Goal: Transaction & Acquisition: Purchase product/service

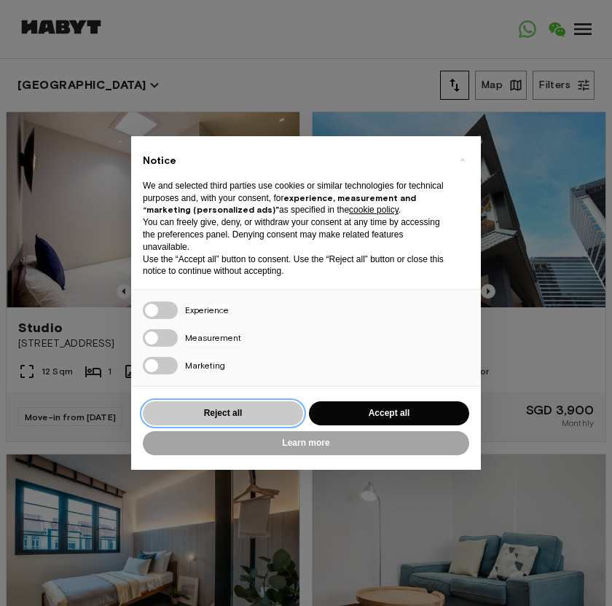
click at [240, 414] on button "Reject all" at bounding box center [223, 413] width 160 height 24
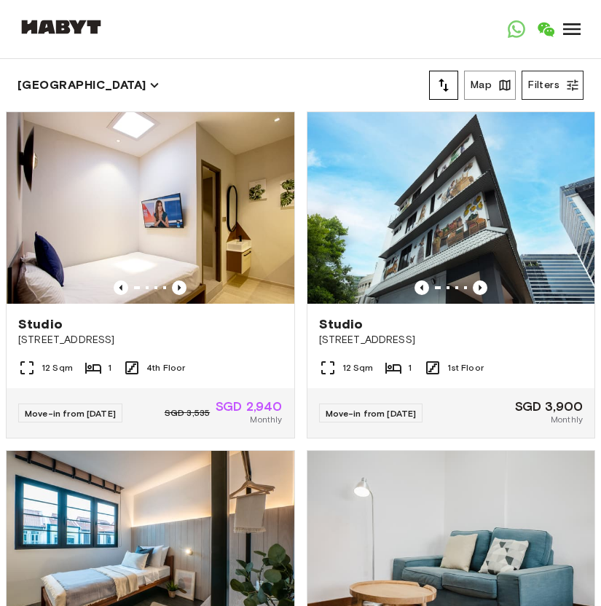
click at [559, 82] on button "Filters" at bounding box center [553, 85] width 62 height 29
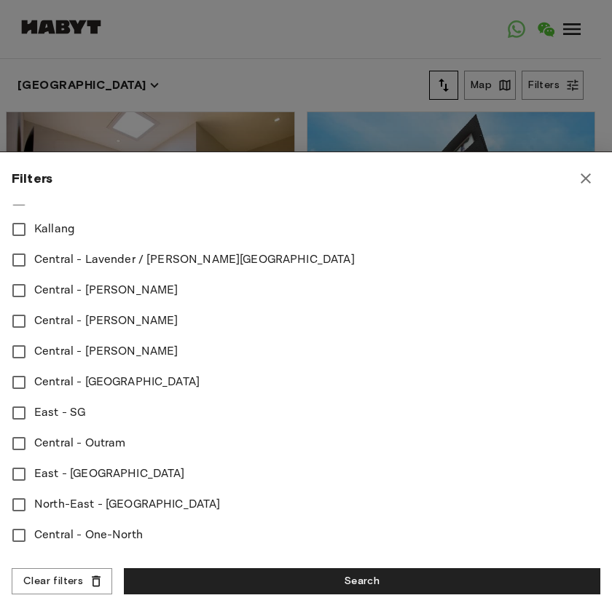
scroll to position [557, 0]
click at [39, 350] on span "Central - [PERSON_NAME]" at bounding box center [106, 350] width 144 height 17
click at [73, 442] on span "Central - Outram" at bounding box center [79, 442] width 91 height 17
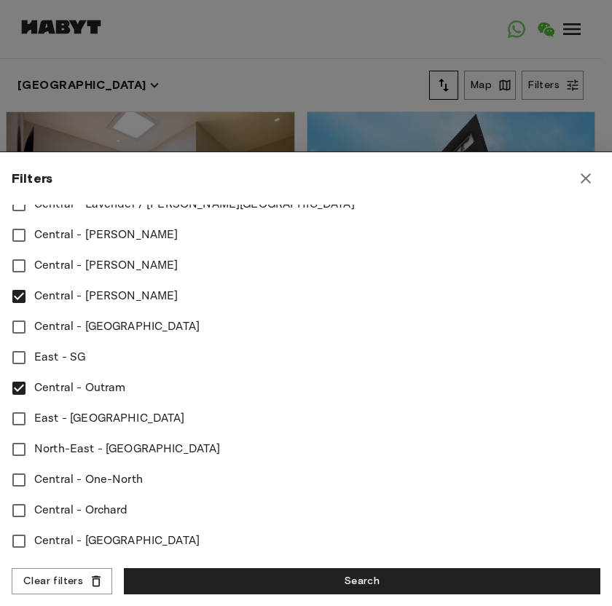
scroll to position [622, 0]
click at [76, 526] on label "Central - [GEOGRAPHIC_DATA]" at bounding box center [296, 541] width 585 height 31
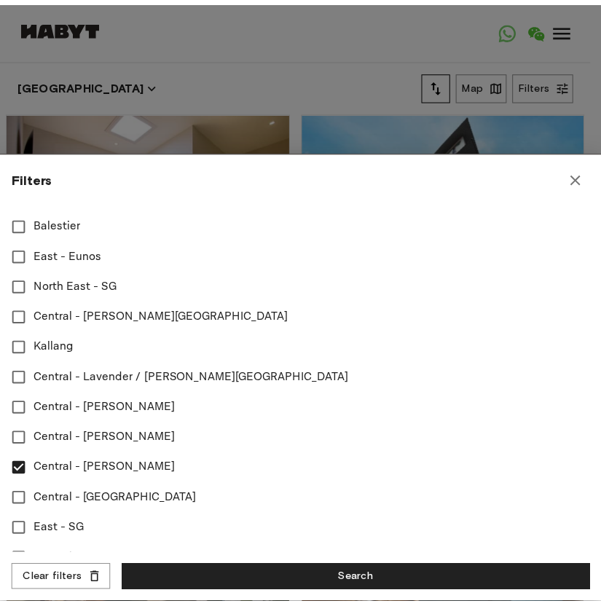
scroll to position [374, 0]
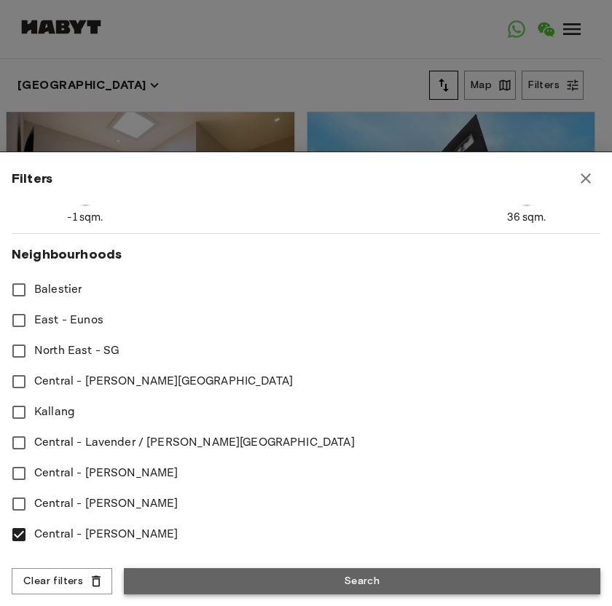
click at [154, 584] on button "Search" at bounding box center [362, 581] width 476 height 27
type input "****"
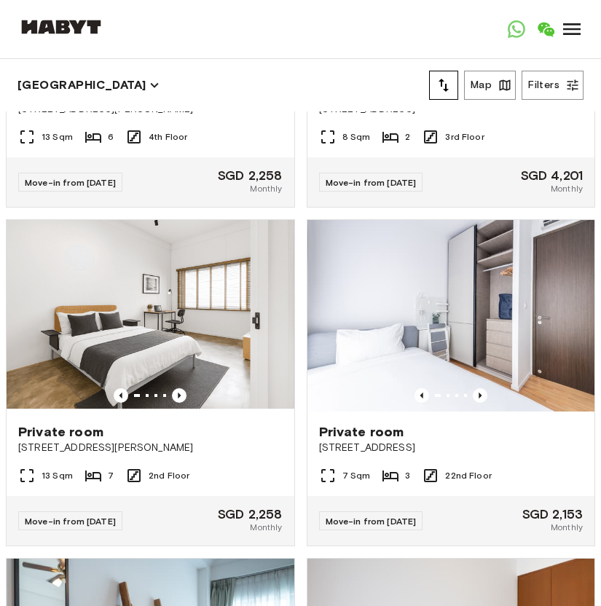
scroll to position [2266, 0]
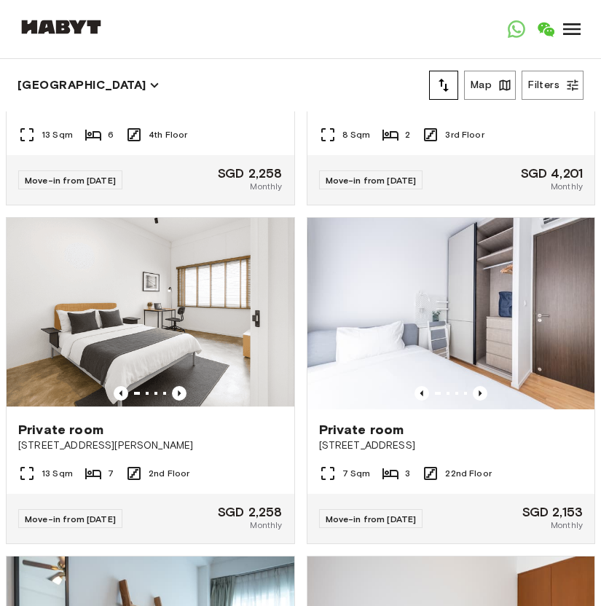
click at [441, 3] on div "[GEOGRAPHIC_DATA] [GEOGRAPHIC_DATA] [GEOGRAPHIC_DATA] [GEOGRAPHIC_DATA] [GEOGRA…" at bounding box center [300, 29] width 566 height 58
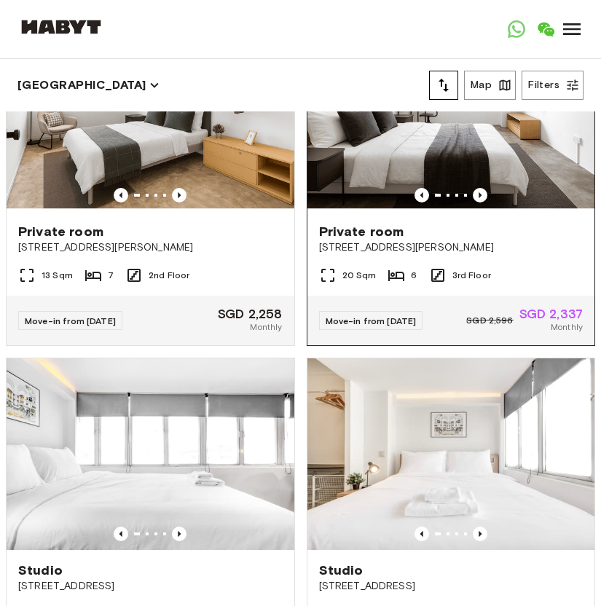
scroll to position [6869, 0]
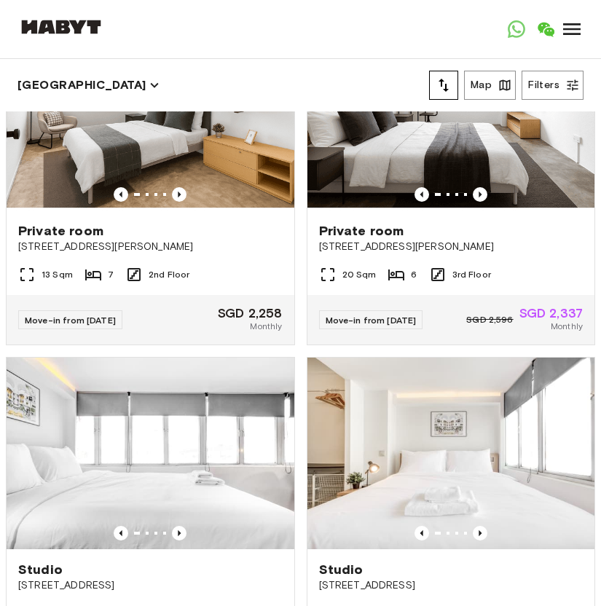
click at [456, 90] on button "tune" at bounding box center [443, 85] width 29 height 29
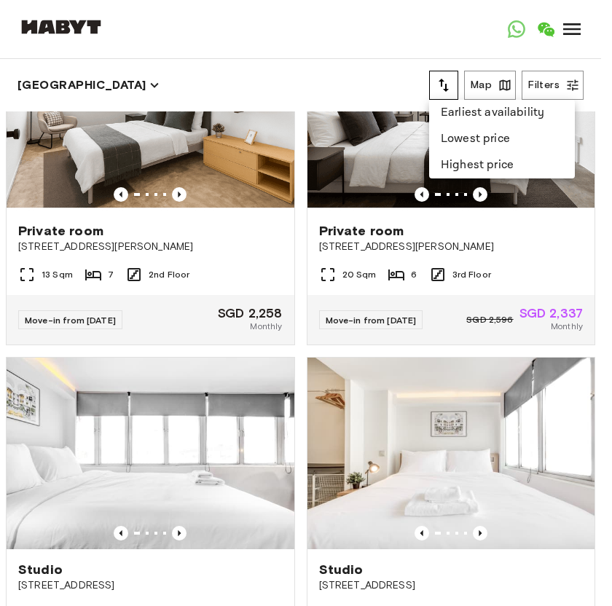
click at [466, 133] on li "Lowest price" at bounding box center [502, 139] width 146 height 26
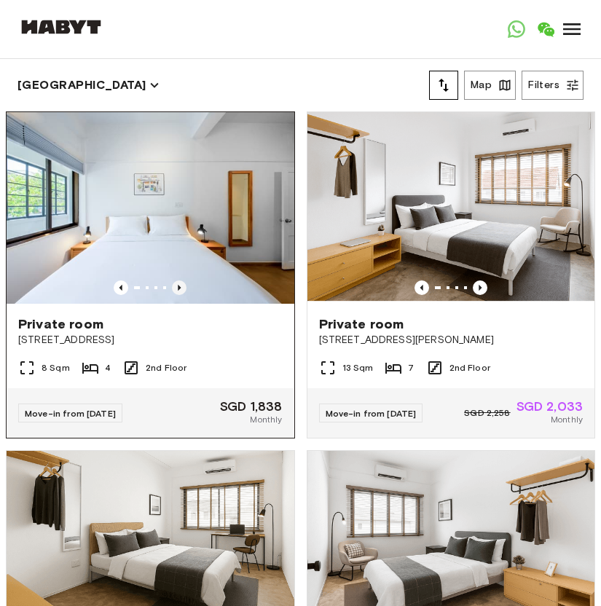
click at [172, 280] on icon "Previous image" at bounding box center [179, 287] width 15 height 15
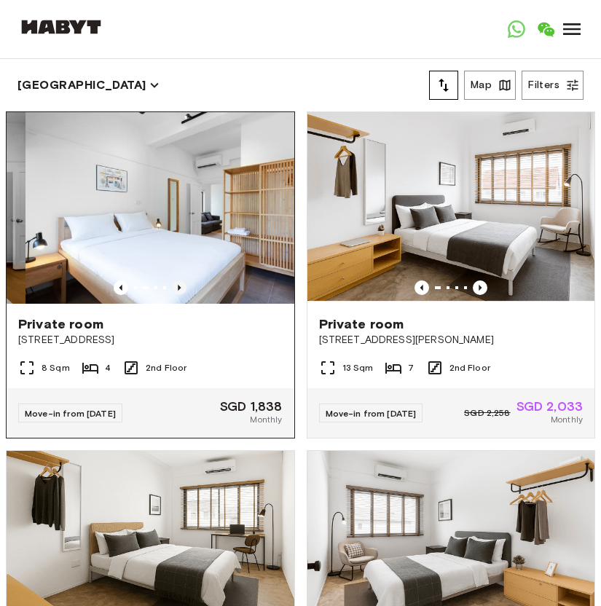
click at [172, 280] on icon "Previous image" at bounding box center [179, 287] width 15 height 15
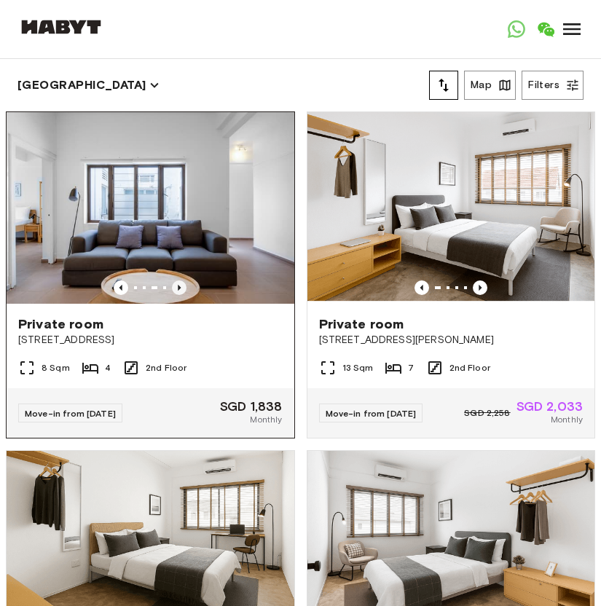
click at [172, 280] on icon "Previous image" at bounding box center [179, 287] width 15 height 15
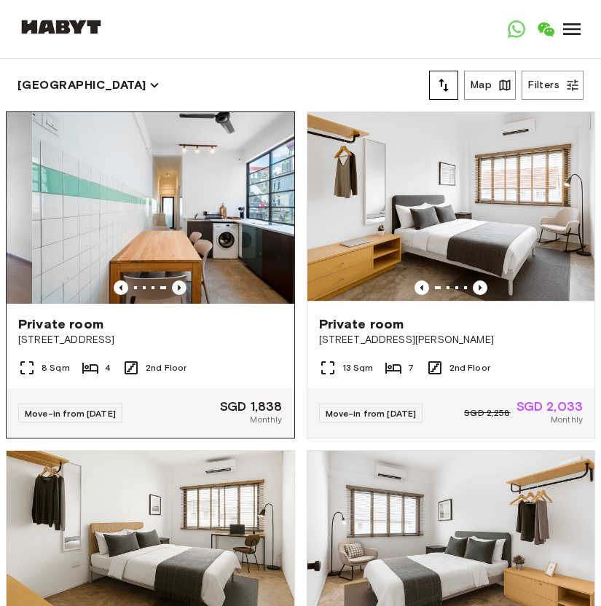
click at [172, 280] on icon "Previous image" at bounding box center [179, 287] width 15 height 15
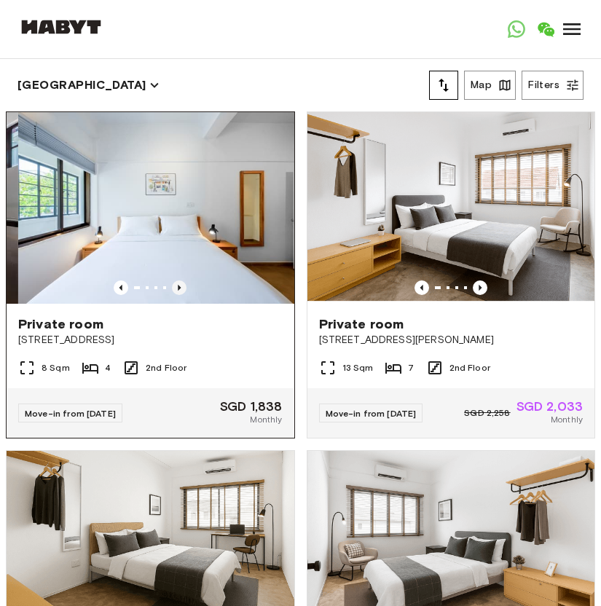
click at [172, 280] on icon "Previous image" at bounding box center [179, 287] width 15 height 15
